Goal: Transaction & Acquisition: Purchase product/service

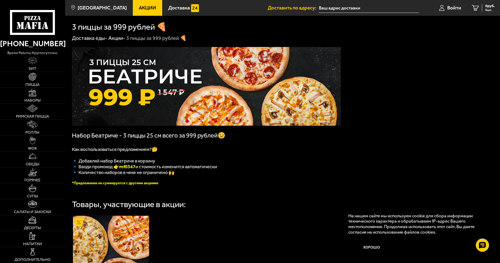
click at [221, 90] on img at bounding box center [206, 86] width 269 height 79
click at [350, 6] on input "text" at bounding box center [369, 8] width 100 height 10
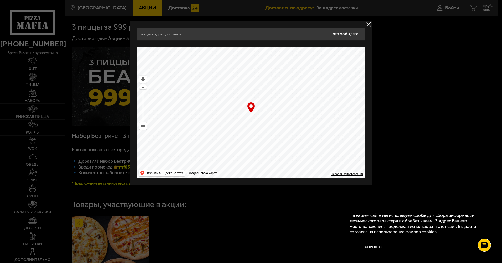
click at [351, 8] on div at bounding box center [251, 131] width 502 height 263
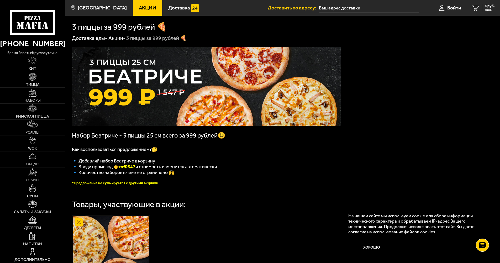
click at [351, 8] on input "text" at bounding box center [369, 8] width 100 height 10
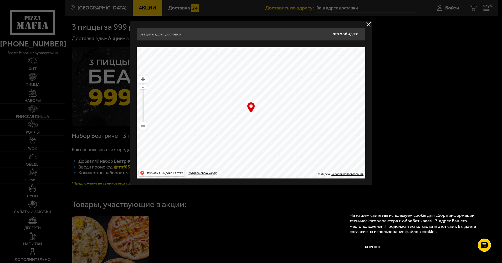
click at [268, 41] on div "Найдите адрес перетащив карту" at bounding box center [251, 44] width 229 height 7
click at [268, 38] on input "text" at bounding box center [231, 34] width 189 height 13
paste input "[STREET_ADDRESS]"
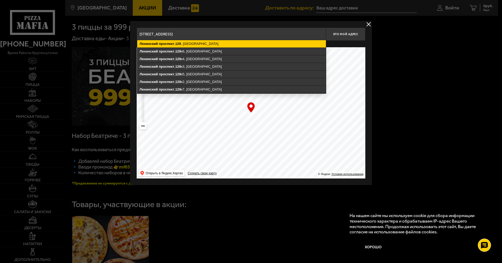
click at [249, 43] on ymaps "[STREET_ADDRESS]" at bounding box center [231, 43] width 189 height 7
type input "[STREET_ADDRESS]"
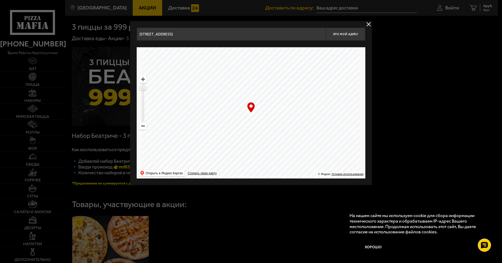
click at [145, 88] on ymaps at bounding box center [142, 87] width 7 height 3
click at [334, 34] on span "Это мой адрес" at bounding box center [345, 34] width 25 height 3
type input "[STREET_ADDRESS]"
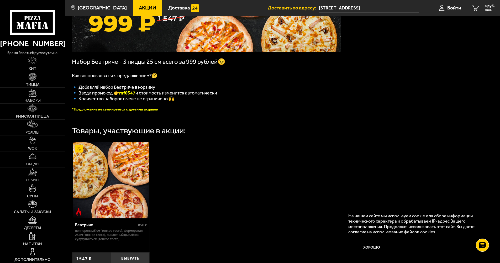
scroll to position [79, 0]
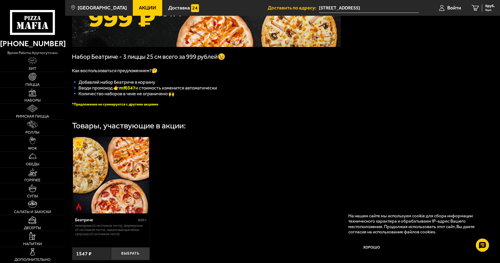
click at [380, 247] on button "Хорошо" at bounding box center [372, 248] width 47 height 16
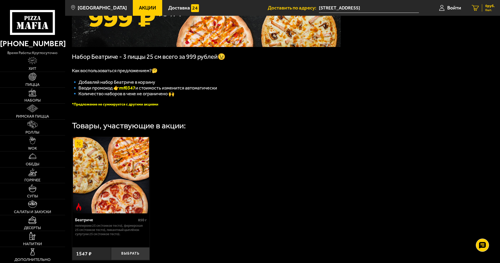
click at [476, 7] on icon at bounding box center [475, 8] width 7 height 6
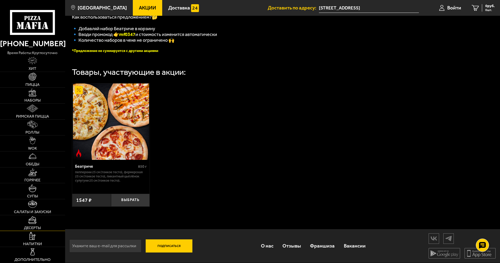
scroll to position [136, 0]
click at [112, 243] on input "email" at bounding box center [105, 246] width 72 height 13
type input "[EMAIL_ADDRESS][DOMAIN_NAME]"
click at [171, 246] on button "Подписаться" at bounding box center [169, 246] width 47 height 13
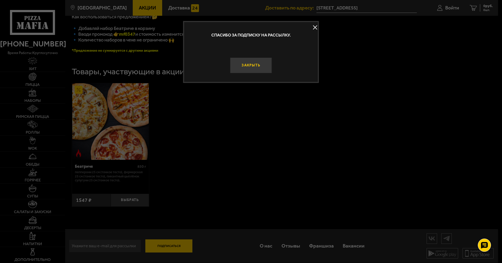
click at [250, 60] on button "Закрыть" at bounding box center [251, 66] width 42 height 16
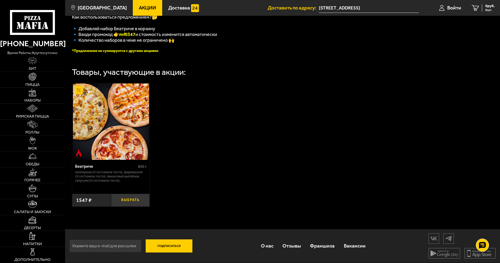
click at [131, 200] on button "Выбрать" at bounding box center [130, 200] width 39 height 13
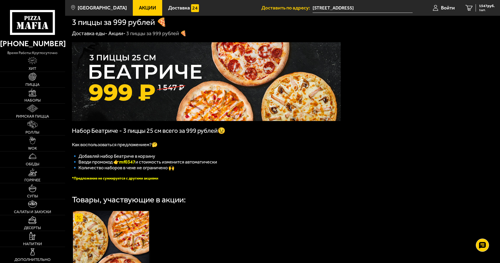
scroll to position [0, 0]
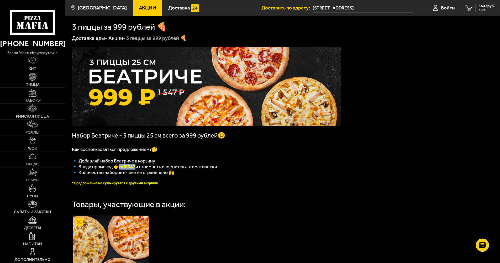
drag, startPoint x: 122, startPoint y: 170, endPoint x: 138, endPoint y: 171, distance: 16.1
click at [136, 170] on b "mf0347" at bounding box center [127, 167] width 16 height 6
copy b "mf0347"
click at [474, 7] on link "1 1547 руб. 1 шт." at bounding box center [480, 8] width 40 height 16
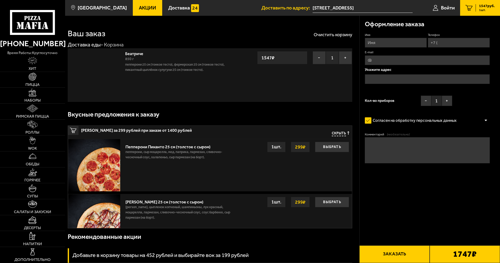
type input "[STREET_ADDRESS]"
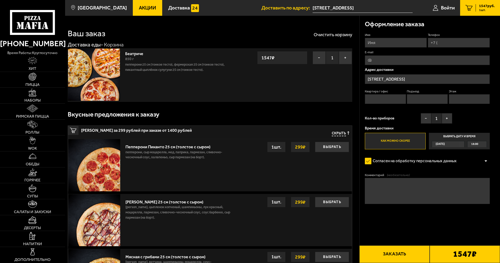
click at [395, 44] on input "Имя" at bounding box center [396, 43] width 62 height 10
click at [377, 40] on input "Имя" at bounding box center [396, 43] width 62 height 10
click at [374, 31] on div "Оформление заказа" at bounding box center [427, 24] width 125 height 17
click at [376, 42] on input "Имя" at bounding box center [396, 43] width 62 height 10
type input "h"
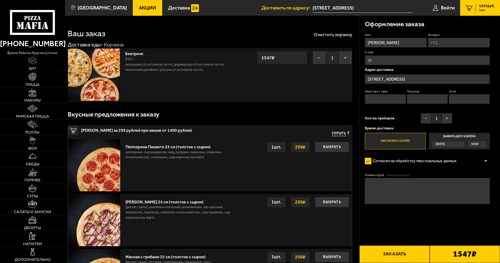
type input "[PERSON_NAME]"
click at [450, 43] on input "Телефон" at bounding box center [459, 43] width 62 height 10
type input "[PHONE_NUMBER]"
click at [405, 61] on input "E-mail" at bounding box center [427, 60] width 125 height 10
type input "[EMAIL_ADDRESS][DOMAIN_NAME]"
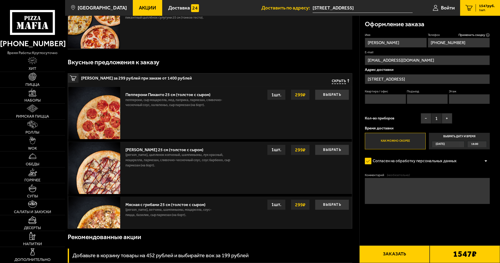
scroll to position [26, 0]
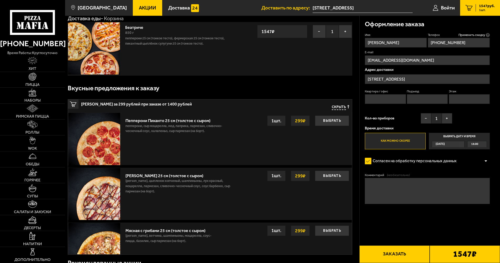
drag, startPoint x: 399, startPoint y: 59, endPoint x: 345, endPoint y: 66, distance: 54.5
drag, startPoint x: 472, startPoint y: 40, endPoint x: 423, endPoint y: 44, distance: 49.5
click at [423, 44] on div "Имя [PERSON_NAME] Телефон Применить скидку Вы будете зарегистрированы автоматич…" at bounding box center [427, 91] width 125 height 117
type input "+7 ("
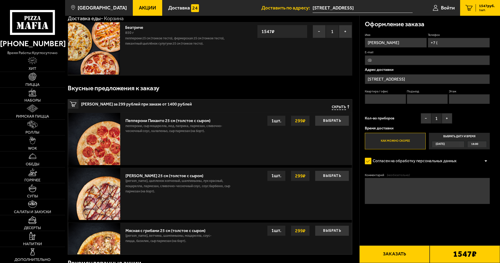
click at [391, 55] on fieldset "E-mail" at bounding box center [427, 57] width 125 height 15
click at [401, 53] on label "E-mail" at bounding box center [427, 52] width 125 height 4
click at [401, 55] on input "E-mail" at bounding box center [427, 60] width 125 height 10
click at [343, 87] on div "Вкусные предложения к заказу" at bounding box center [210, 88] width 285 height 17
click at [337, 102] on div "[PERSON_NAME] за 299 рублей при заказе от 1400 рублей Скрыть" at bounding box center [210, 106] width 284 height 13
